Goal: Obtain resource: Download file/media

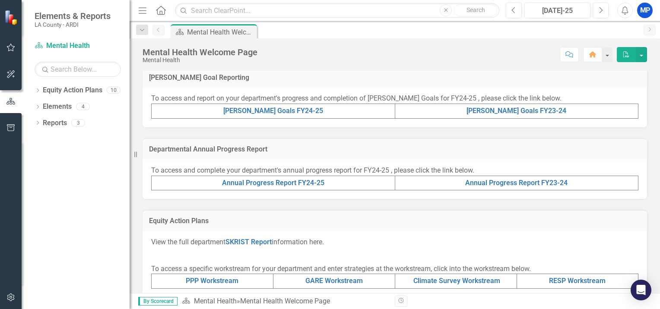
scroll to position [203, 0]
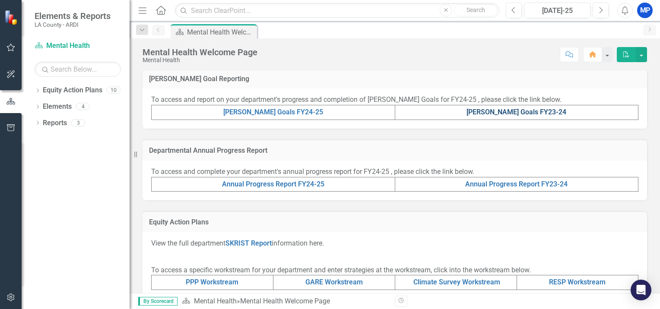
click at [512, 113] on link "[PERSON_NAME] Goals FY23-24" at bounding box center [517, 112] width 100 height 8
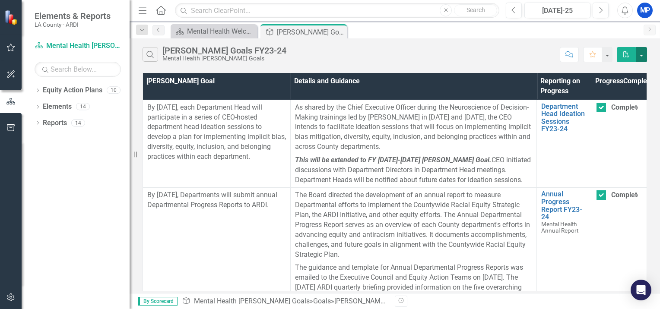
click at [636, 57] on button "button" at bounding box center [641, 54] width 11 height 15
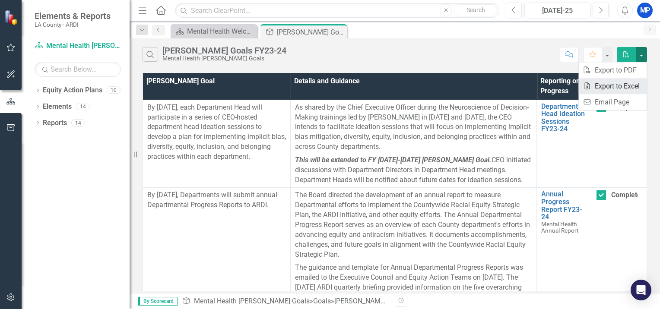
click at [615, 86] on link "Excel Export to Excel" at bounding box center [613, 86] width 68 height 16
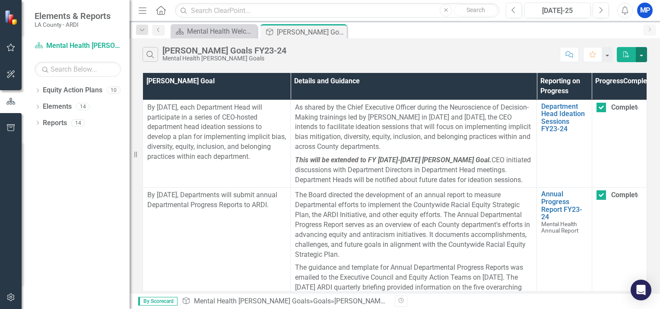
click at [644, 53] on button "button" at bounding box center [641, 54] width 11 height 15
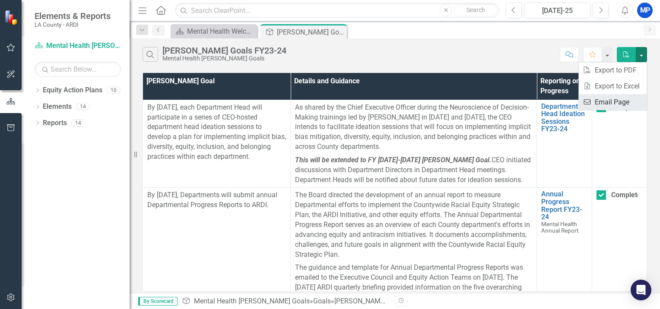
click at [621, 102] on link "Email Email Page" at bounding box center [613, 102] width 68 height 16
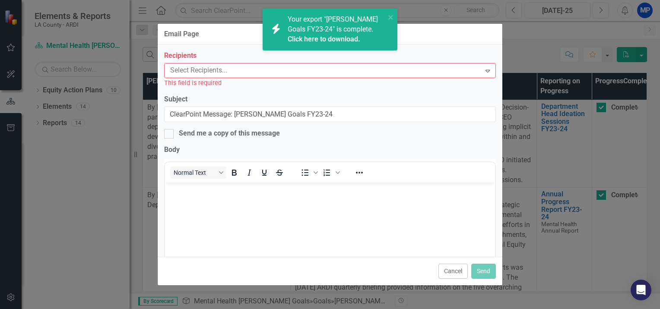
click at [341, 38] on link "Click here to download." at bounding box center [324, 39] width 73 height 8
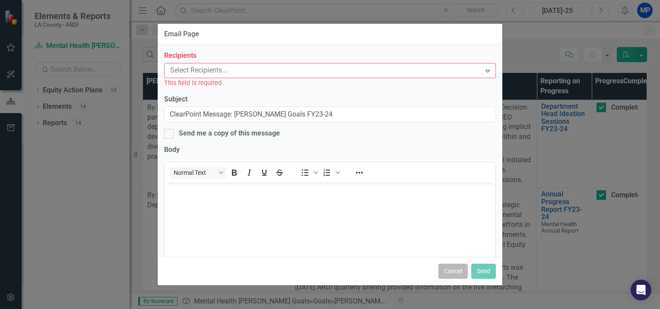
click at [452, 275] on button "Cancel" at bounding box center [453, 271] width 29 height 15
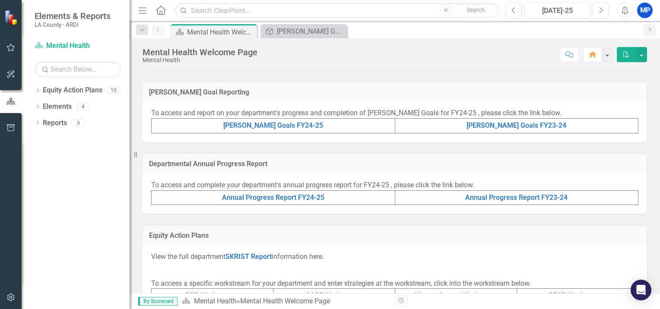
scroll to position [192, 0]
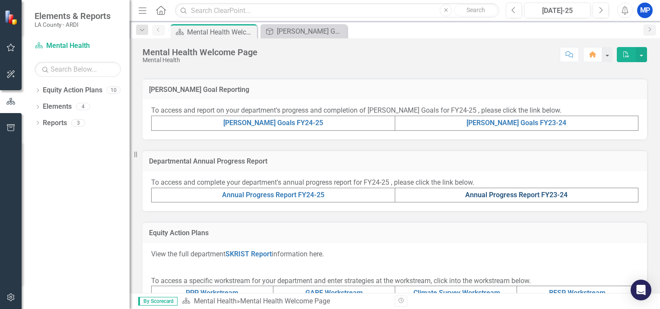
click at [492, 196] on link "Annual Progress Report FY23-24" at bounding box center [517, 195] width 102 height 8
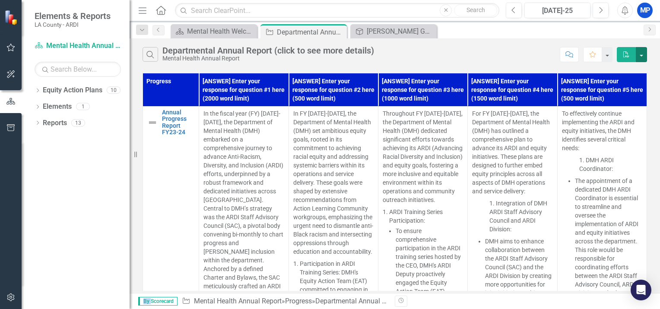
click at [642, 54] on button "button" at bounding box center [641, 54] width 11 height 15
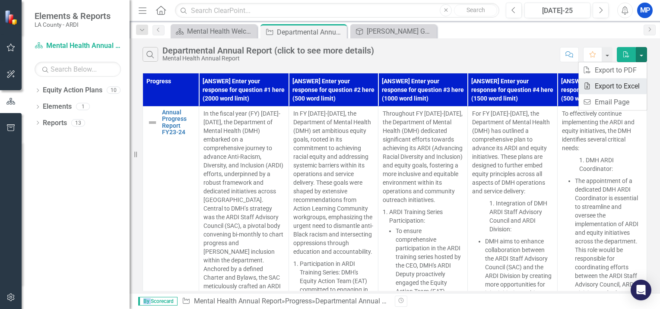
click at [611, 84] on link "Excel Export to Excel" at bounding box center [613, 86] width 68 height 16
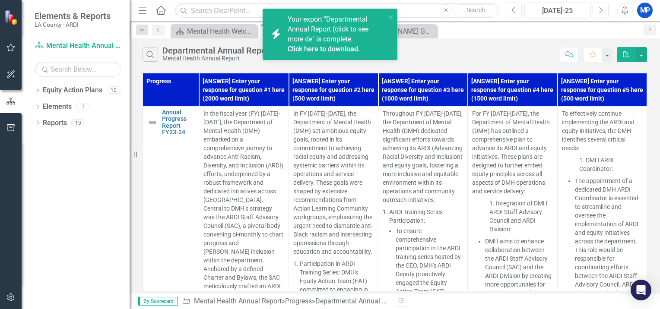
click at [351, 29] on span "Your export "Departmental Annual Report (click to see more de" is complete. Cli…" at bounding box center [336, 34] width 96 height 39
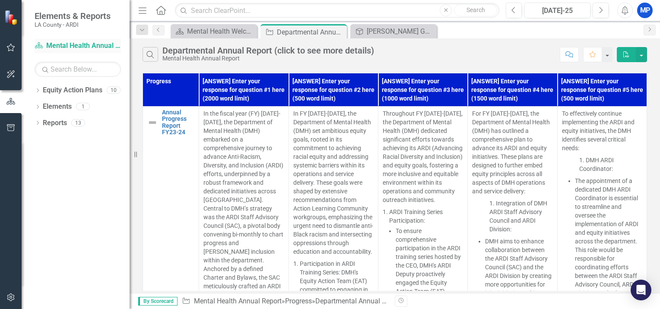
click at [84, 45] on link "Equity Action Plan Mental Health Annual Report" at bounding box center [78, 46] width 86 height 10
click at [644, 54] on button "button" at bounding box center [641, 54] width 11 height 15
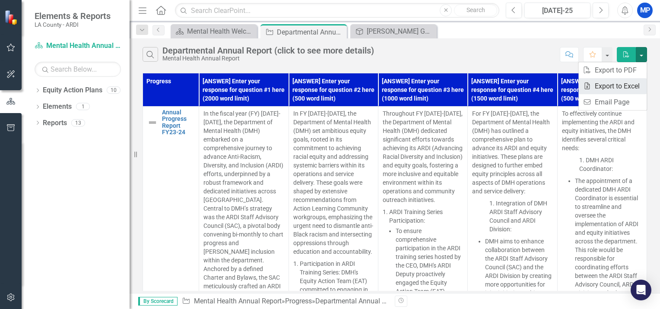
click at [619, 86] on link "Excel Export to Excel" at bounding box center [613, 86] width 68 height 16
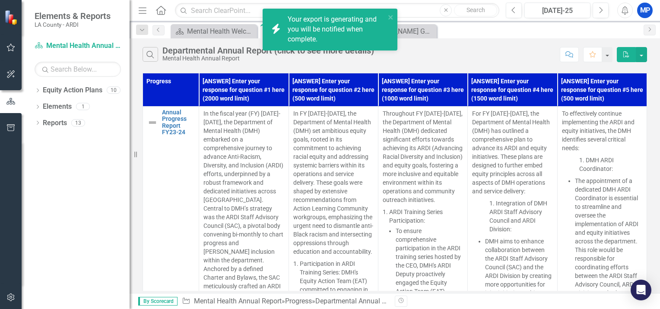
click at [306, 30] on div "Your export is generating and you will be notified when complete." at bounding box center [337, 30] width 98 height 30
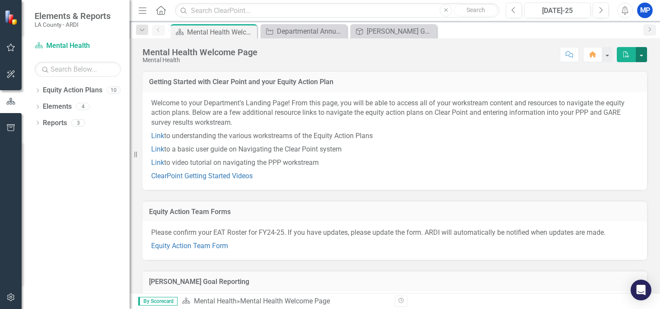
click at [640, 55] on button "button" at bounding box center [641, 54] width 11 height 15
click at [451, 146] on p "Link to a basic user guide on Navigating the Clear Point system" at bounding box center [395, 149] width 488 height 13
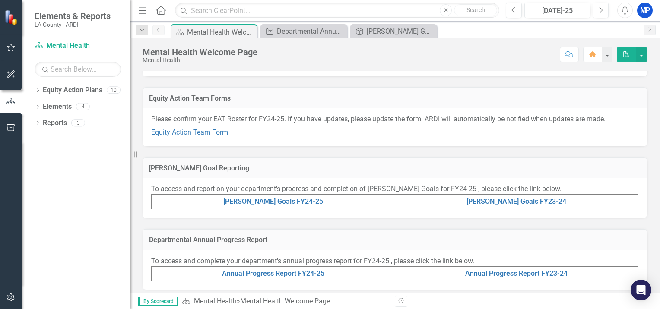
scroll to position [208, 0]
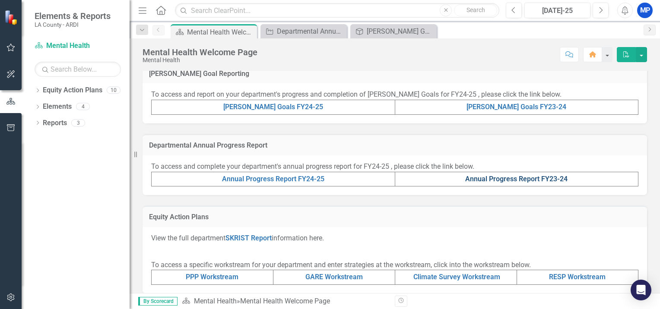
click at [478, 181] on link "Annual Progress Report FY23-24" at bounding box center [517, 179] width 102 height 8
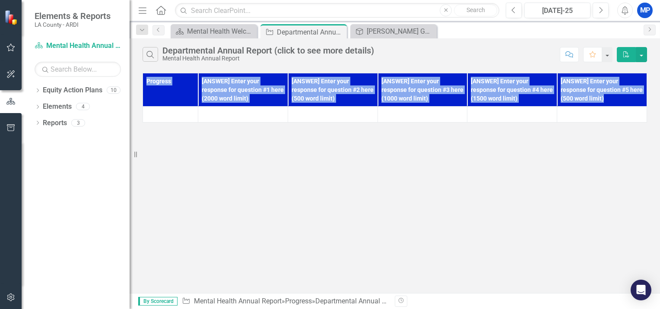
click at [478, 181] on div "Search Departmental Annual Report (click to see more details) Mental Health Ann…" at bounding box center [395, 165] width 531 height 255
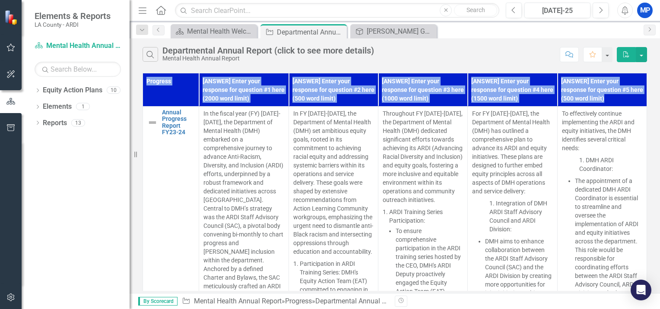
click at [515, 68] on div "Search Departmental Annual Report (click to see more details) Mental Health Ann…" at bounding box center [395, 165] width 531 height 255
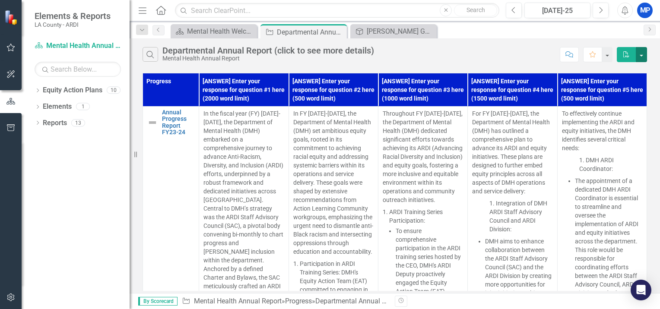
click at [642, 58] on button "button" at bounding box center [641, 54] width 11 height 15
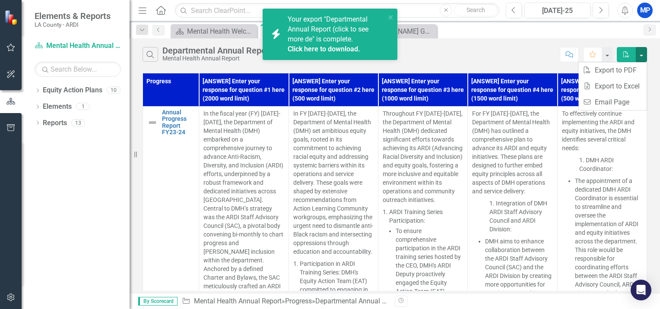
click at [312, 38] on span "Your export "Departmental Annual Report (click to see more de" is complete. Cli…" at bounding box center [336, 34] width 96 height 39
